Goal: Information Seeking & Learning: Learn about a topic

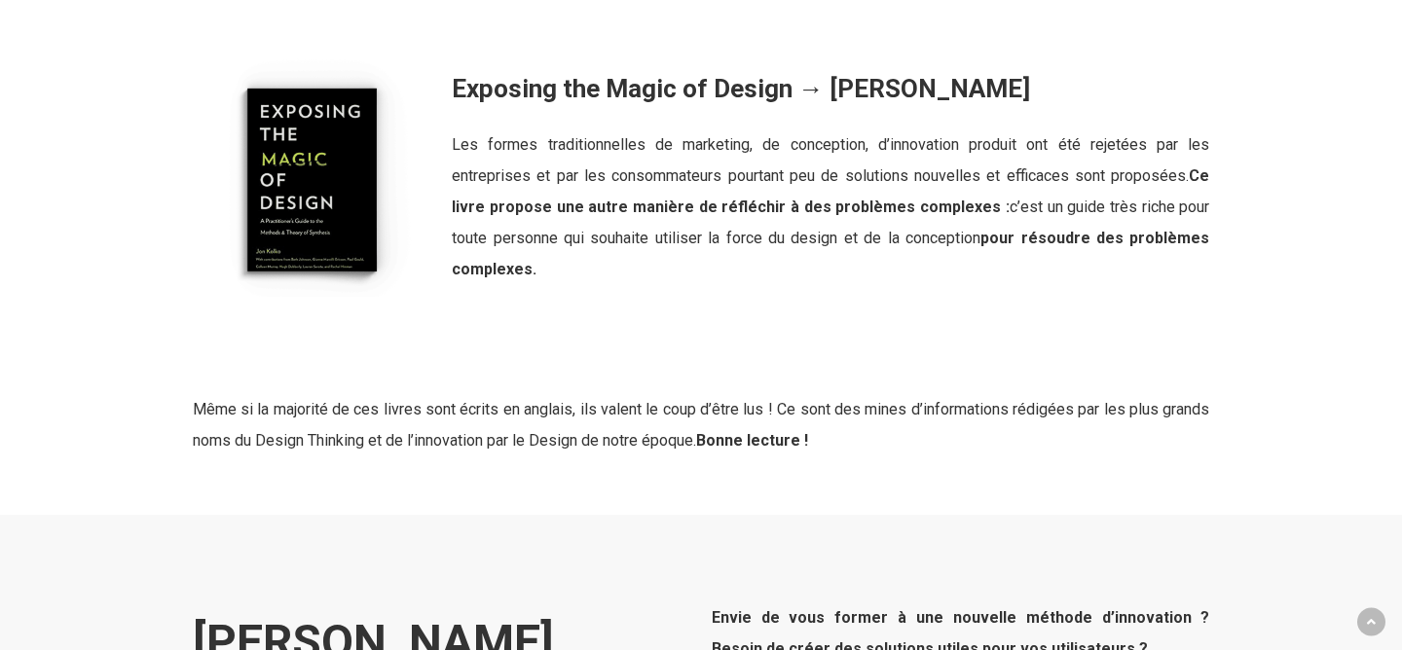
scroll to position [3154, 0]
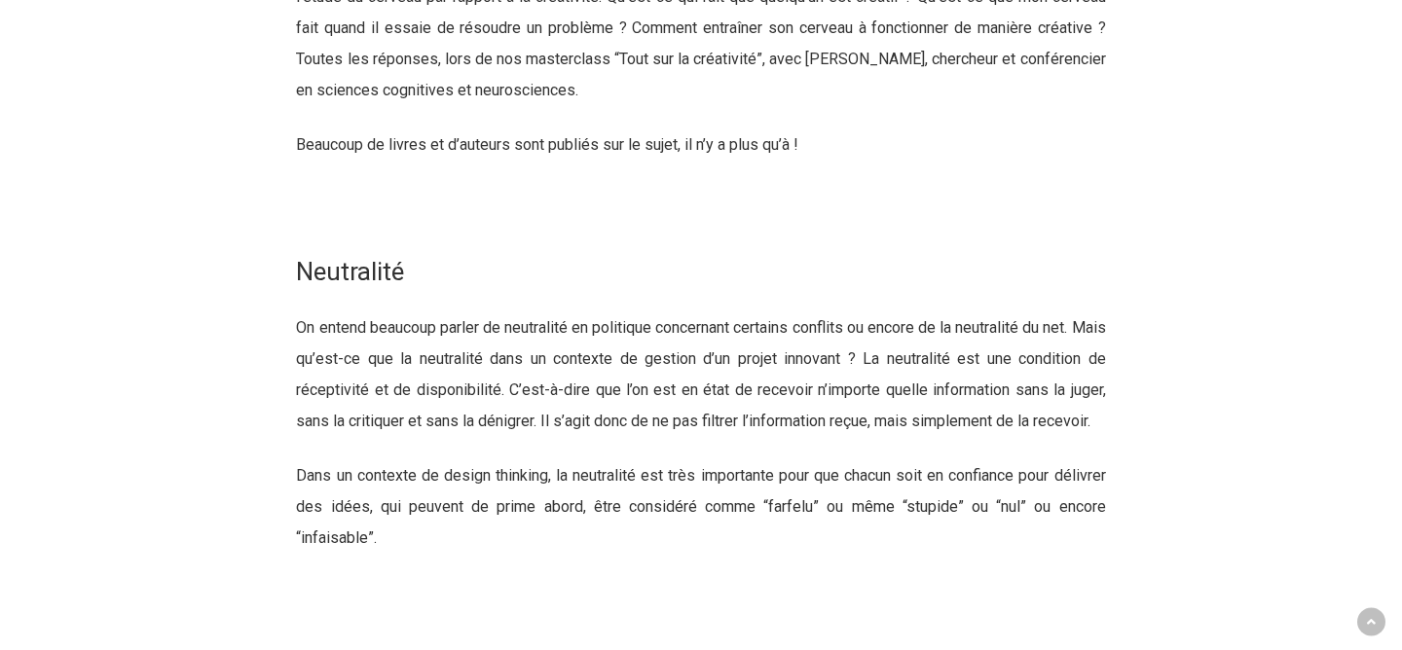
scroll to position [23280, 0]
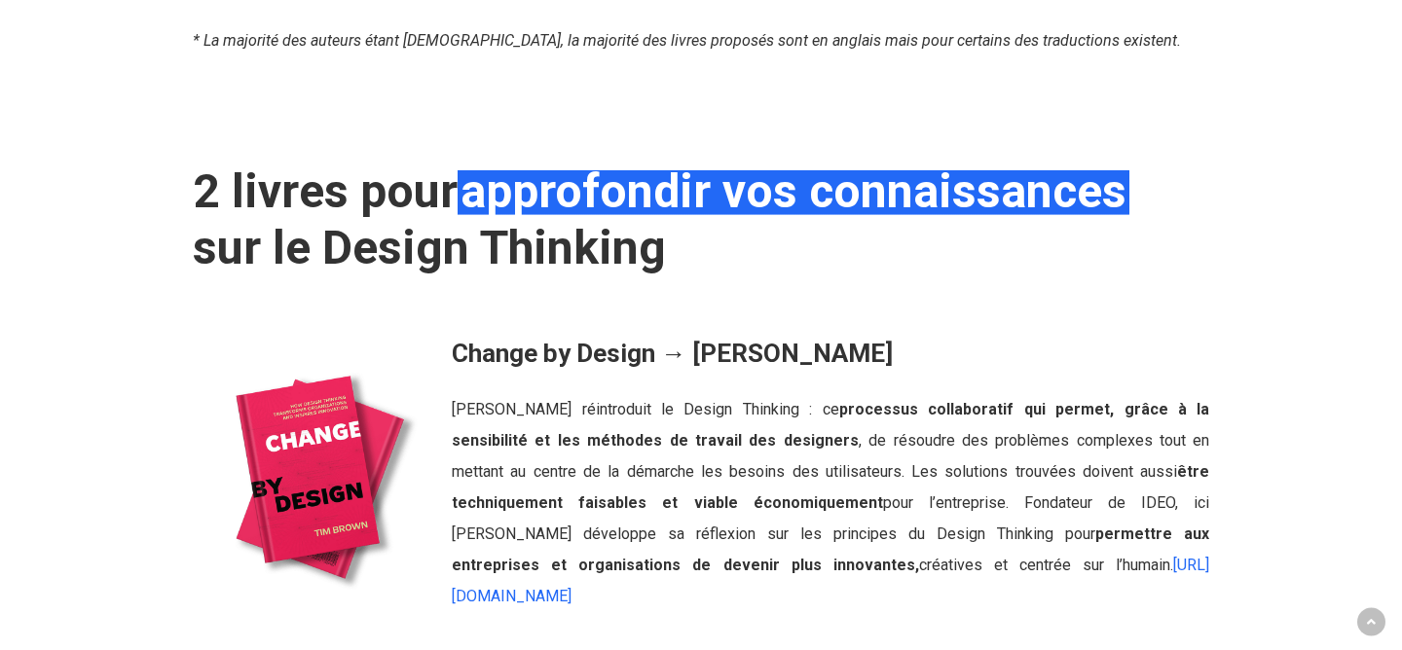
scroll to position [614, 0]
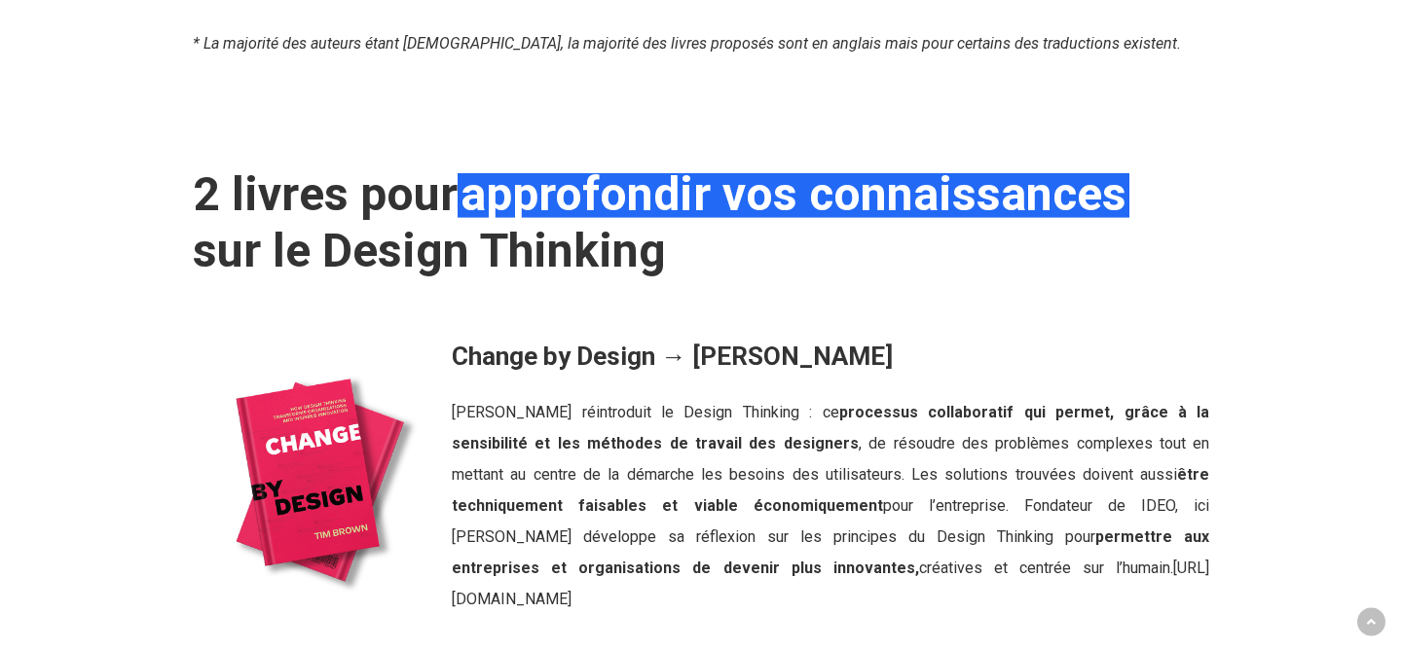
click at [840, 572] on link "[URL][DOMAIN_NAME]" at bounding box center [830, 584] width 757 height 50
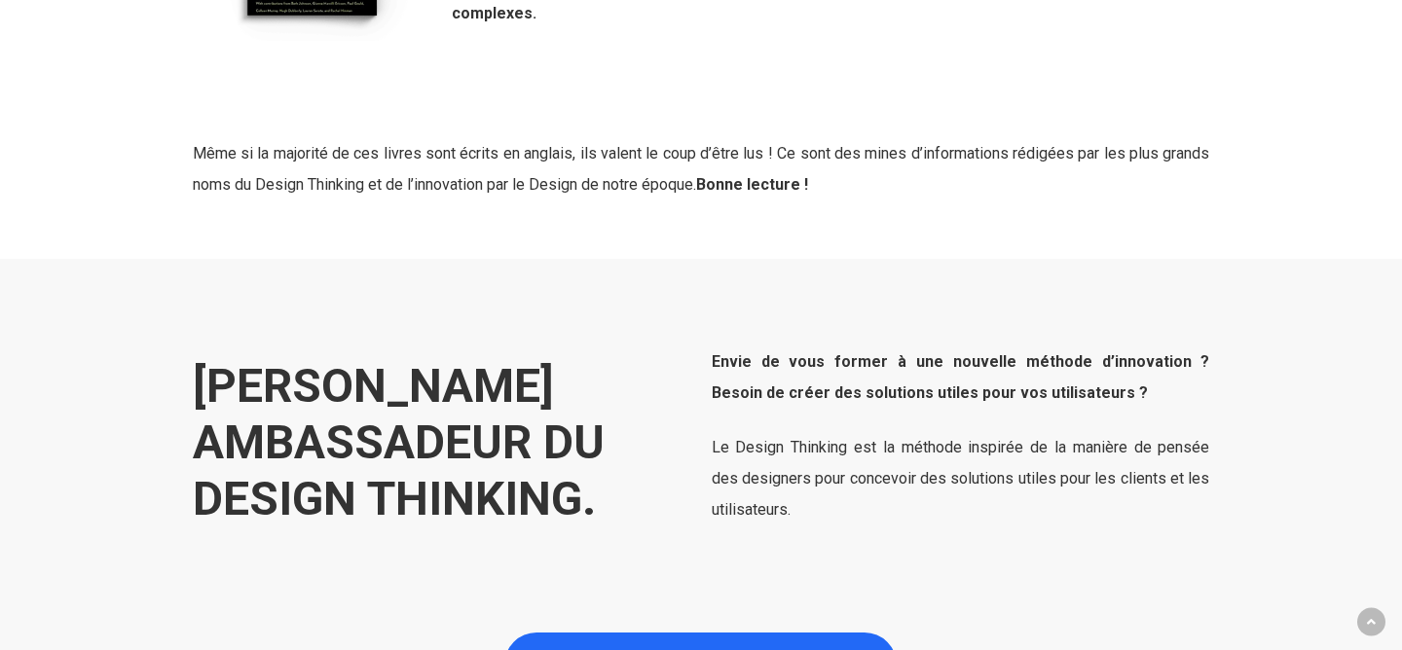
scroll to position [3414, 0]
